Goal: Navigation & Orientation: Understand site structure

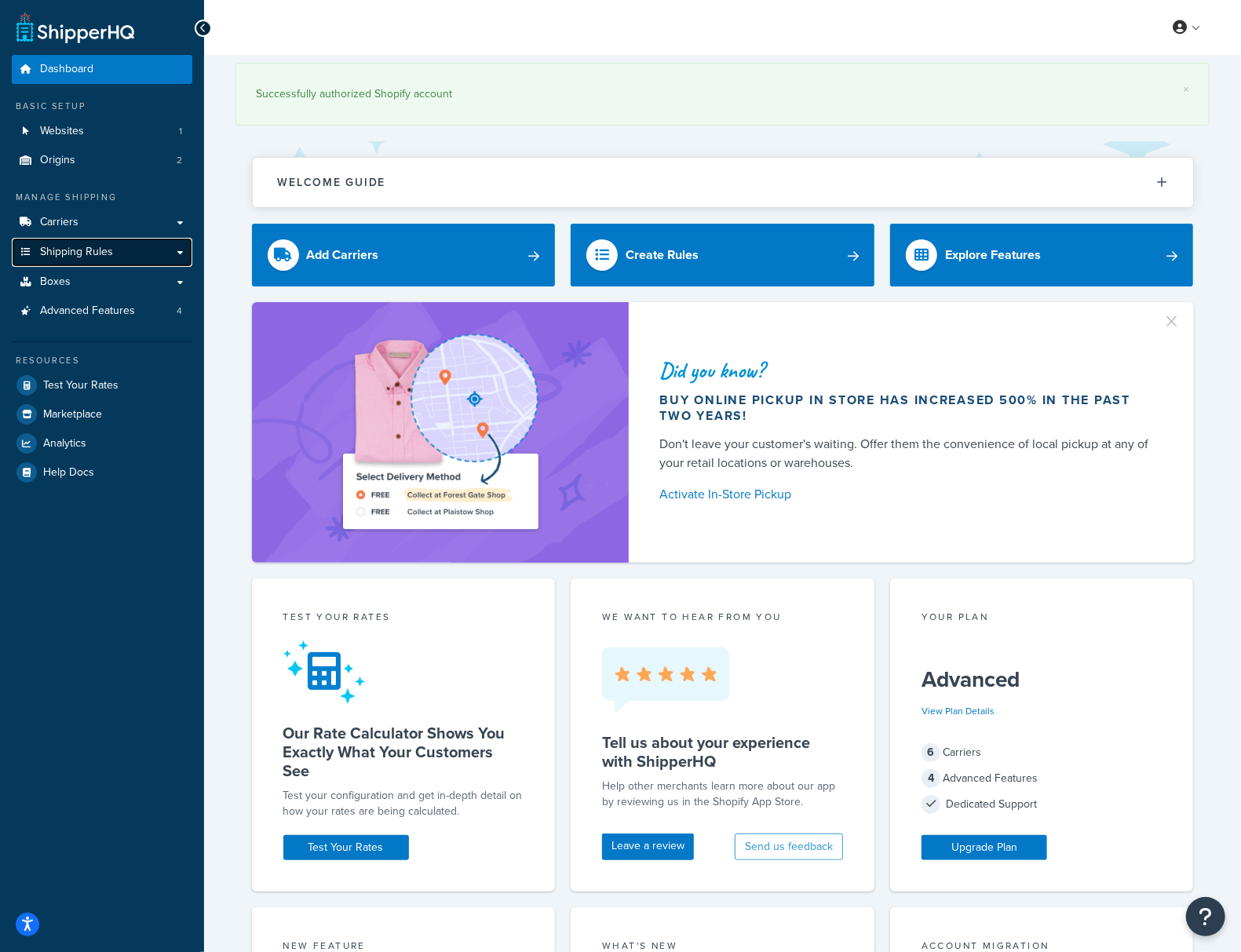
click at [51, 254] on span "Shipping Rules" at bounding box center [77, 252] width 73 height 13
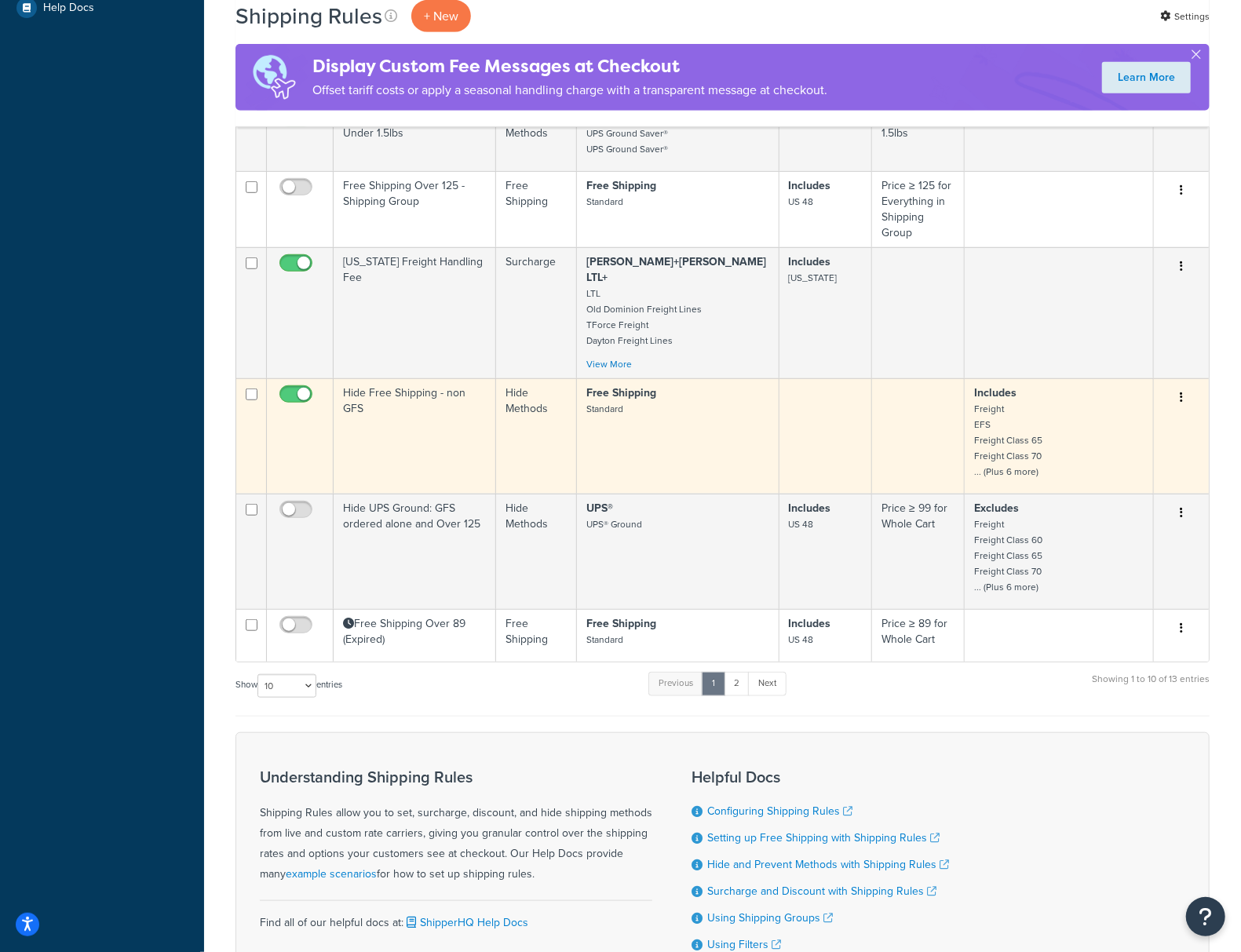
scroll to position [628, 0]
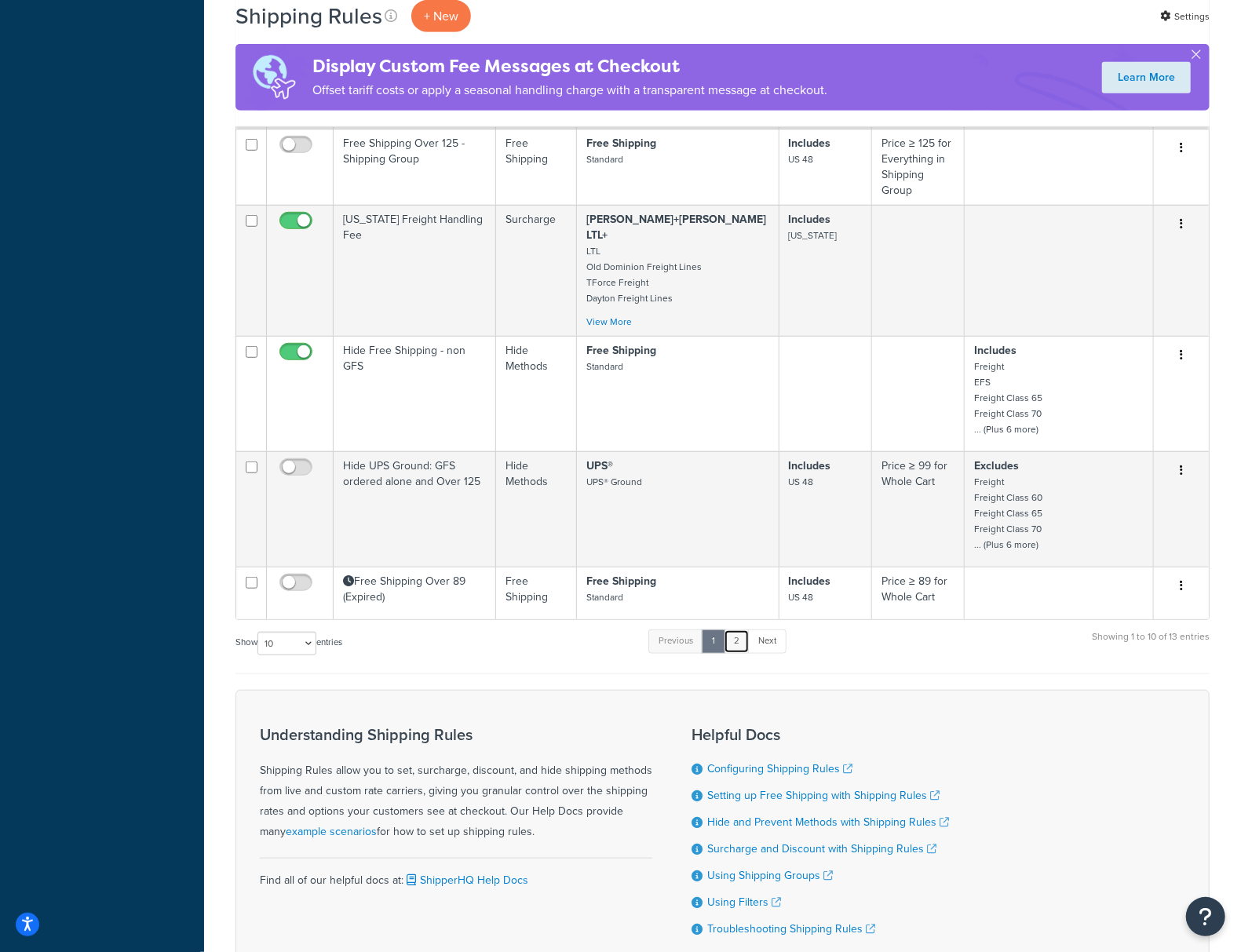
click at [738, 634] on link "2" at bounding box center [737, 641] width 26 height 24
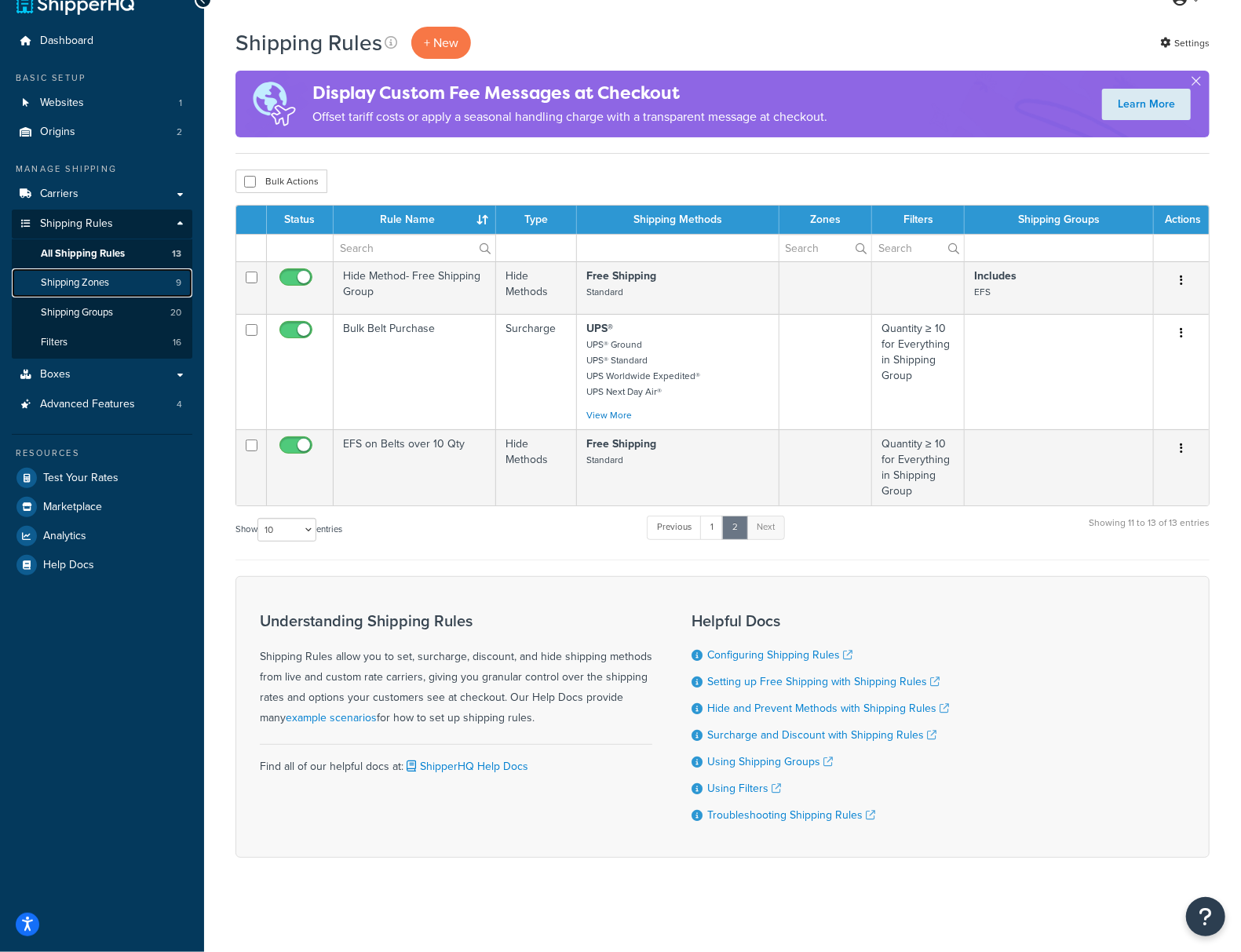
click at [102, 276] on span "Shipping Zones" at bounding box center [75, 283] width 68 height 13
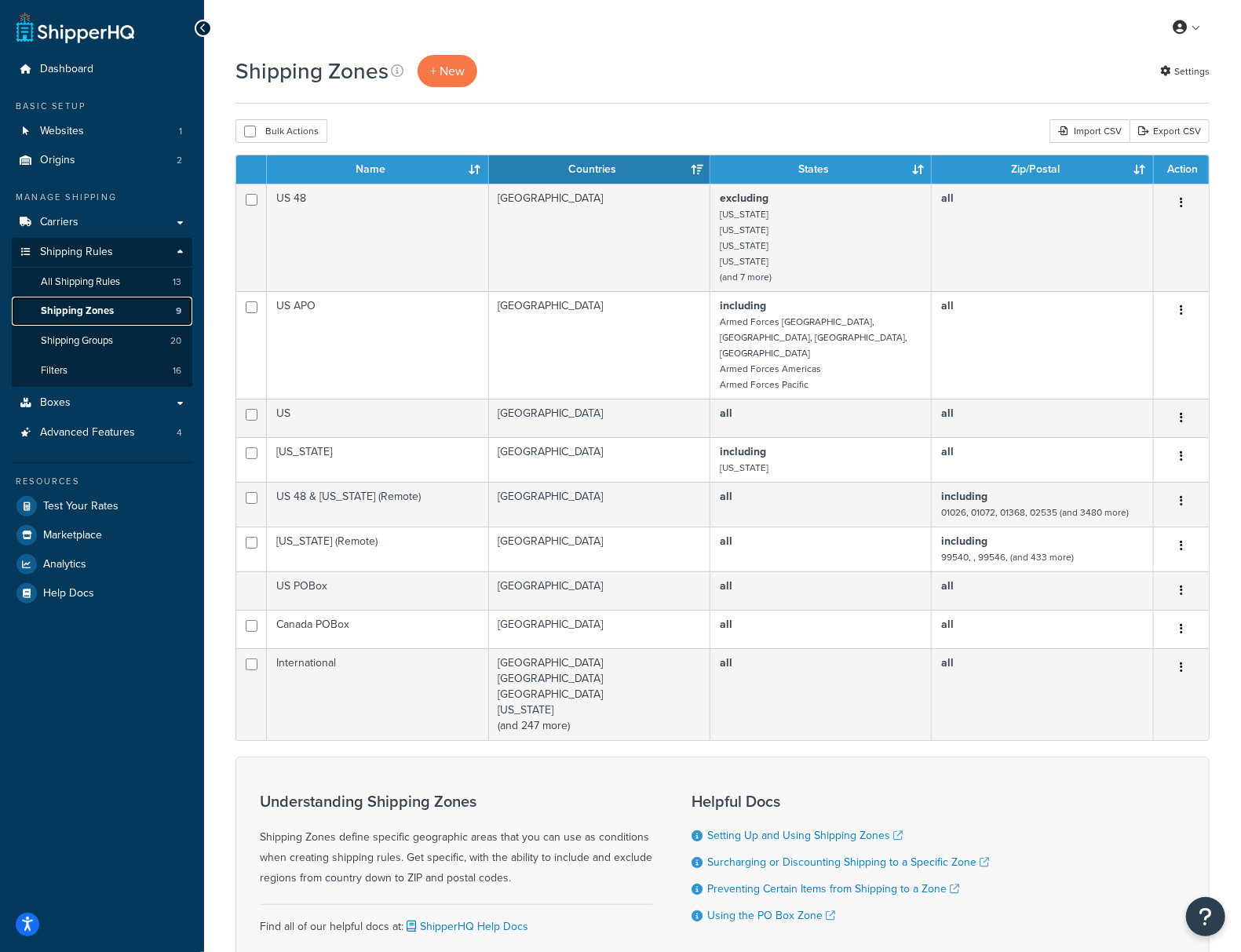
click at [85, 306] on span "Shipping Zones" at bounding box center [77, 311] width 73 height 13
click at [56, 411] on link "Boxes" at bounding box center [102, 403] width 181 height 29
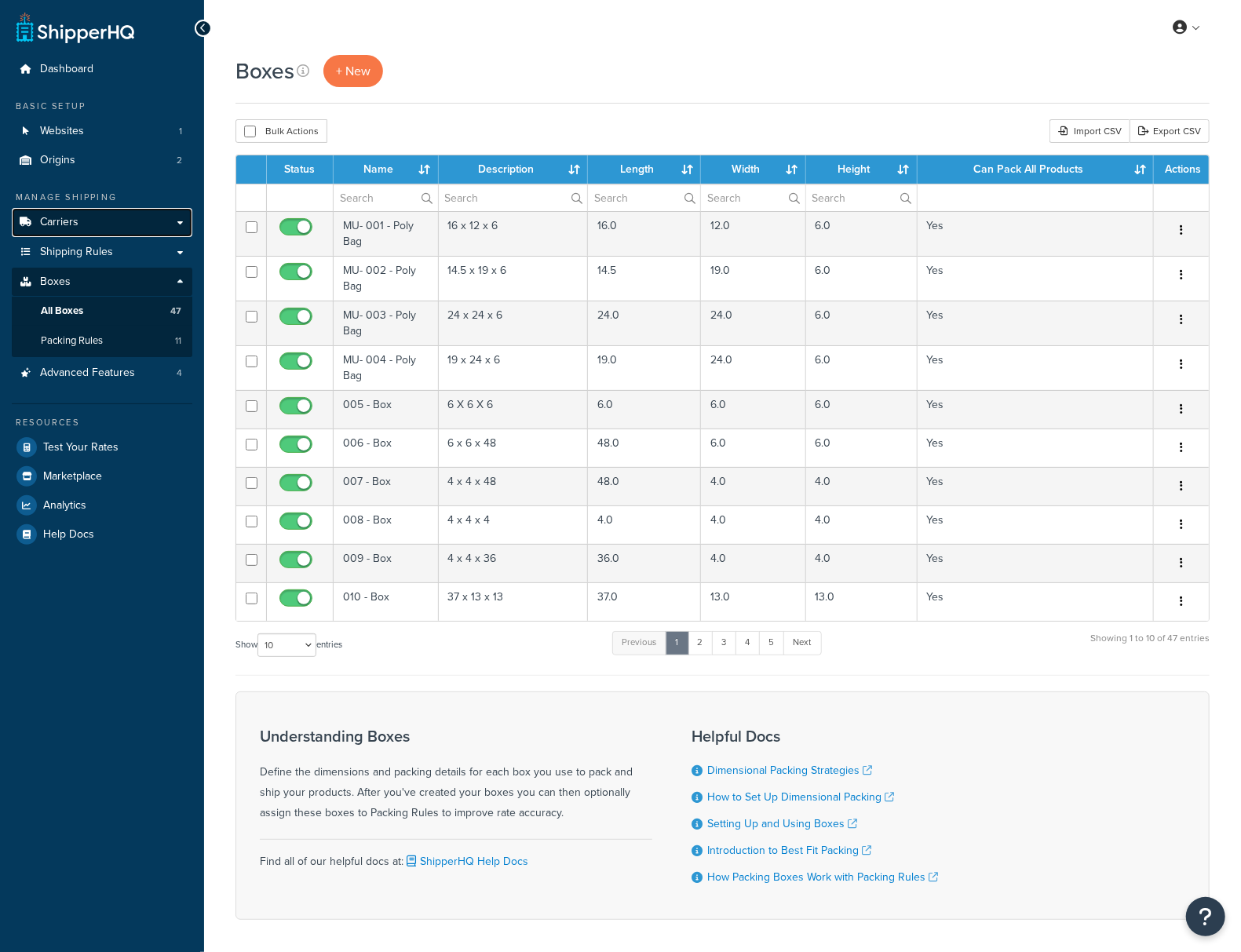
click at [57, 227] on span "Carriers" at bounding box center [59, 222] width 38 height 13
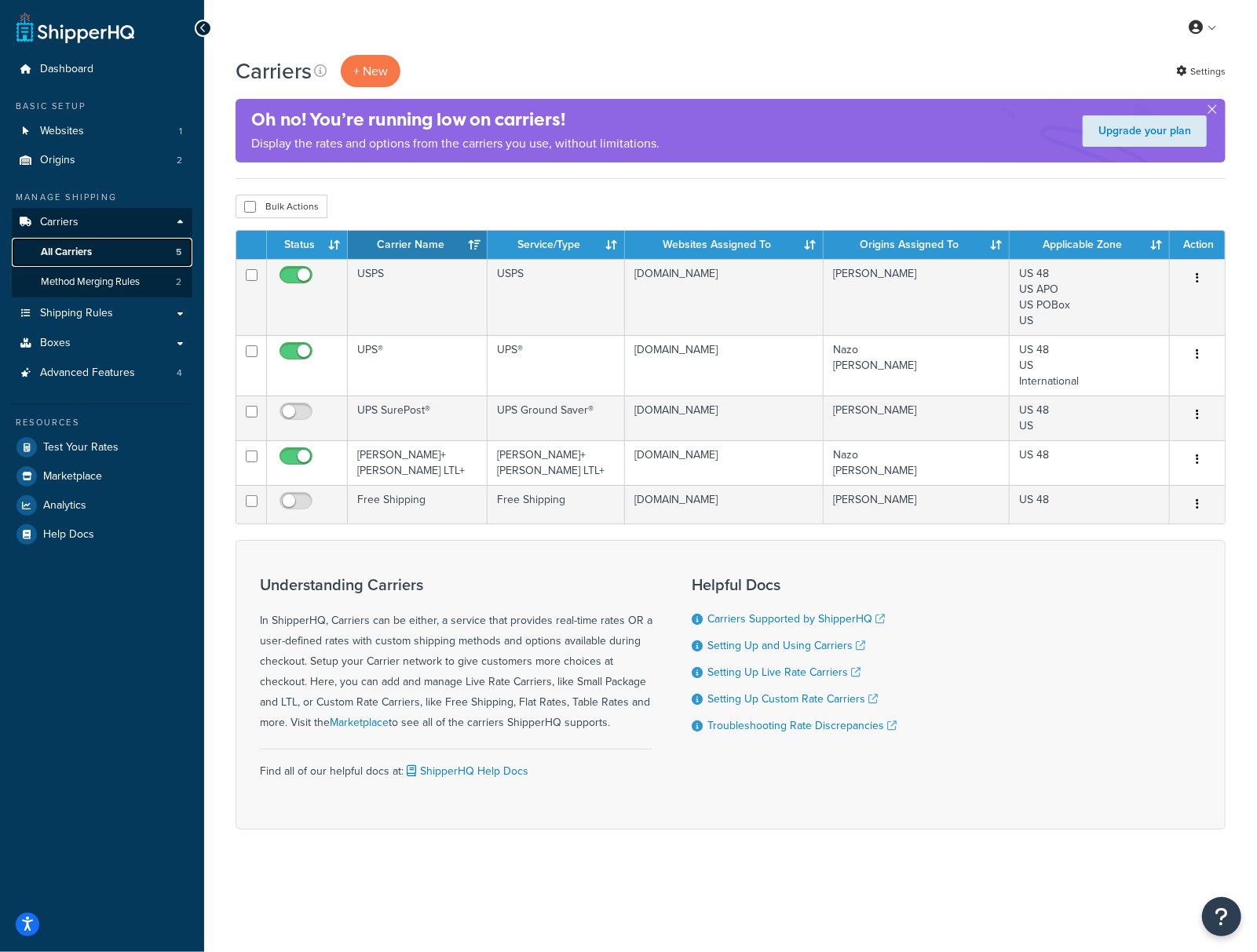
click at [64, 254] on span "All Carriers" at bounding box center [66, 252] width 51 height 13
click at [1219, 912] on icon "Open Resource Center" at bounding box center [1222, 917] width 15 height 22
